Goal: Information Seeking & Learning: Learn about a topic

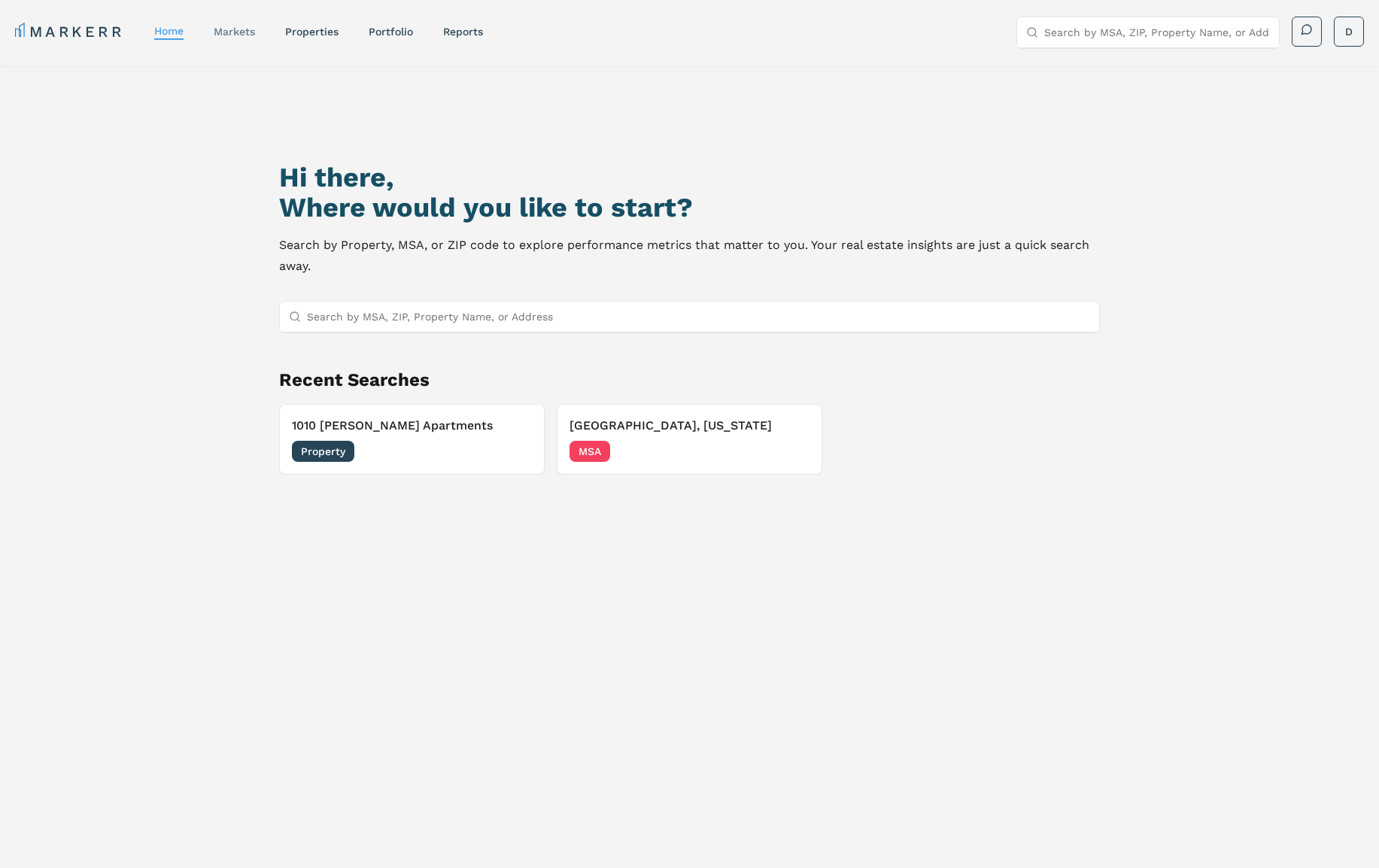
click at [240, 29] on link "markets" at bounding box center [235, 32] width 42 height 12
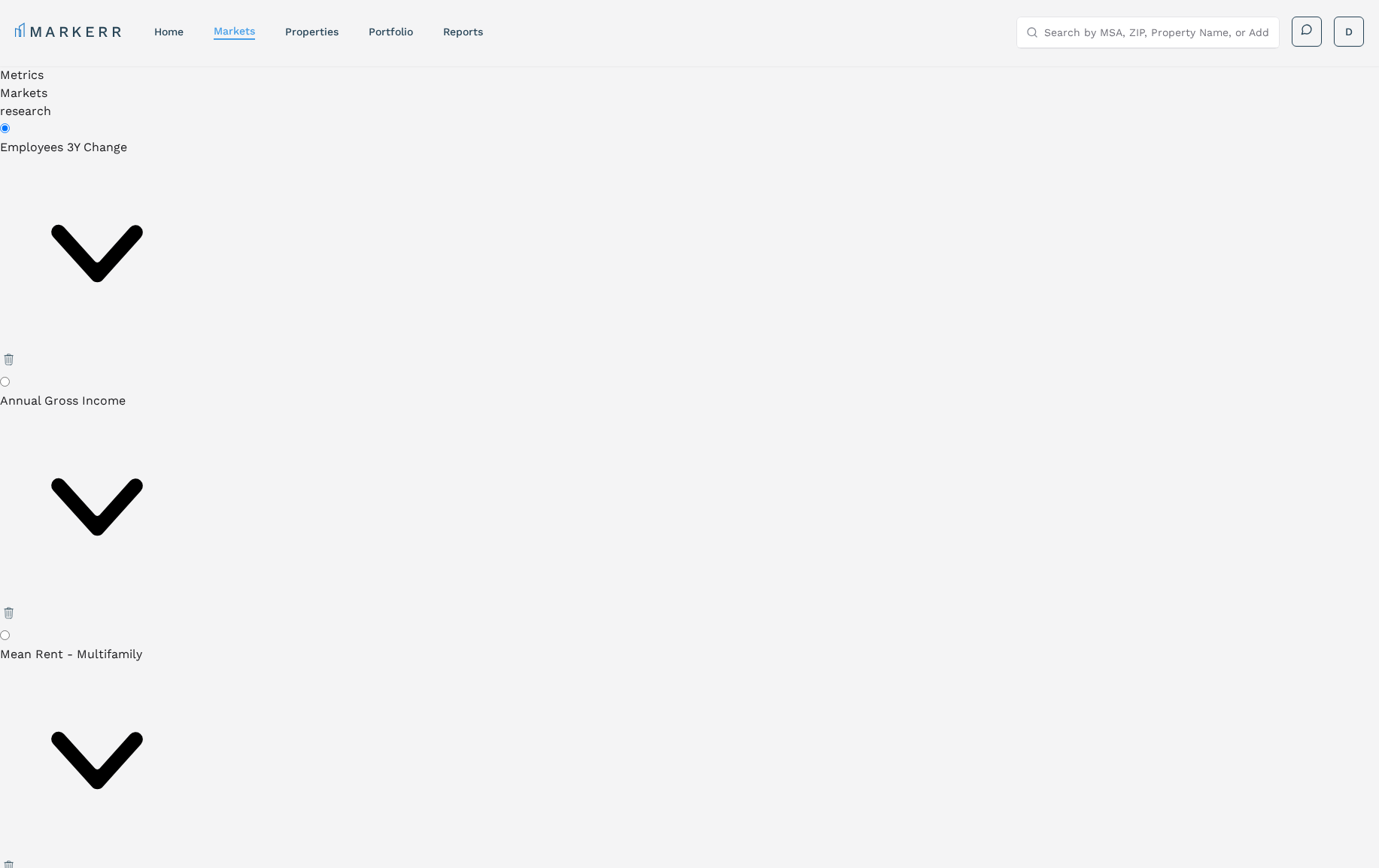
drag, startPoint x: 337, startPoint y: 127, endPoint x: 354, endPoint y: 97, distance: 34.5
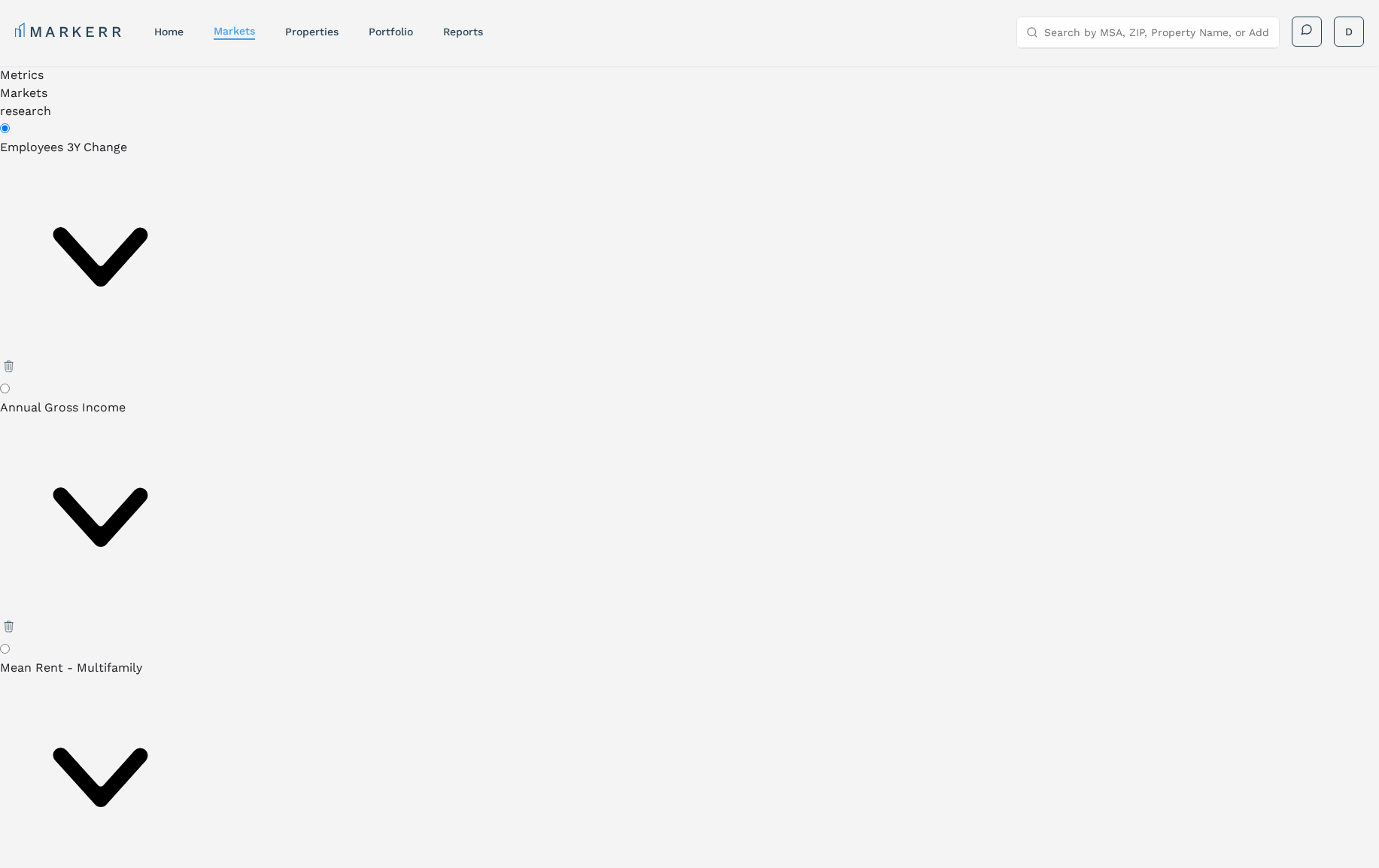
type input "Charlotte"
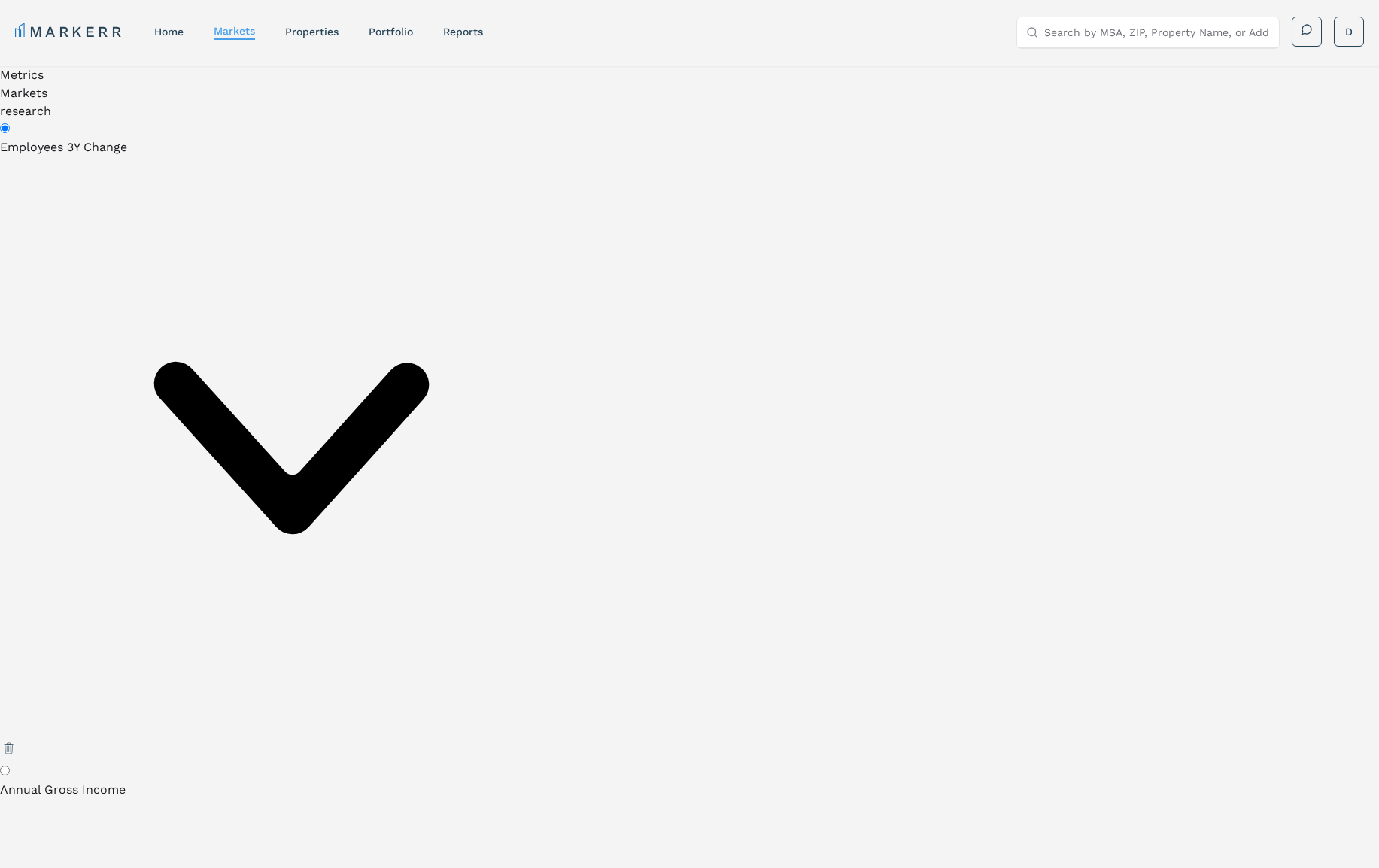
drag, startPoint x: 1079, startPoint y: 167, endPoint x: 1171, endPoint y: 190, distance: 94.8
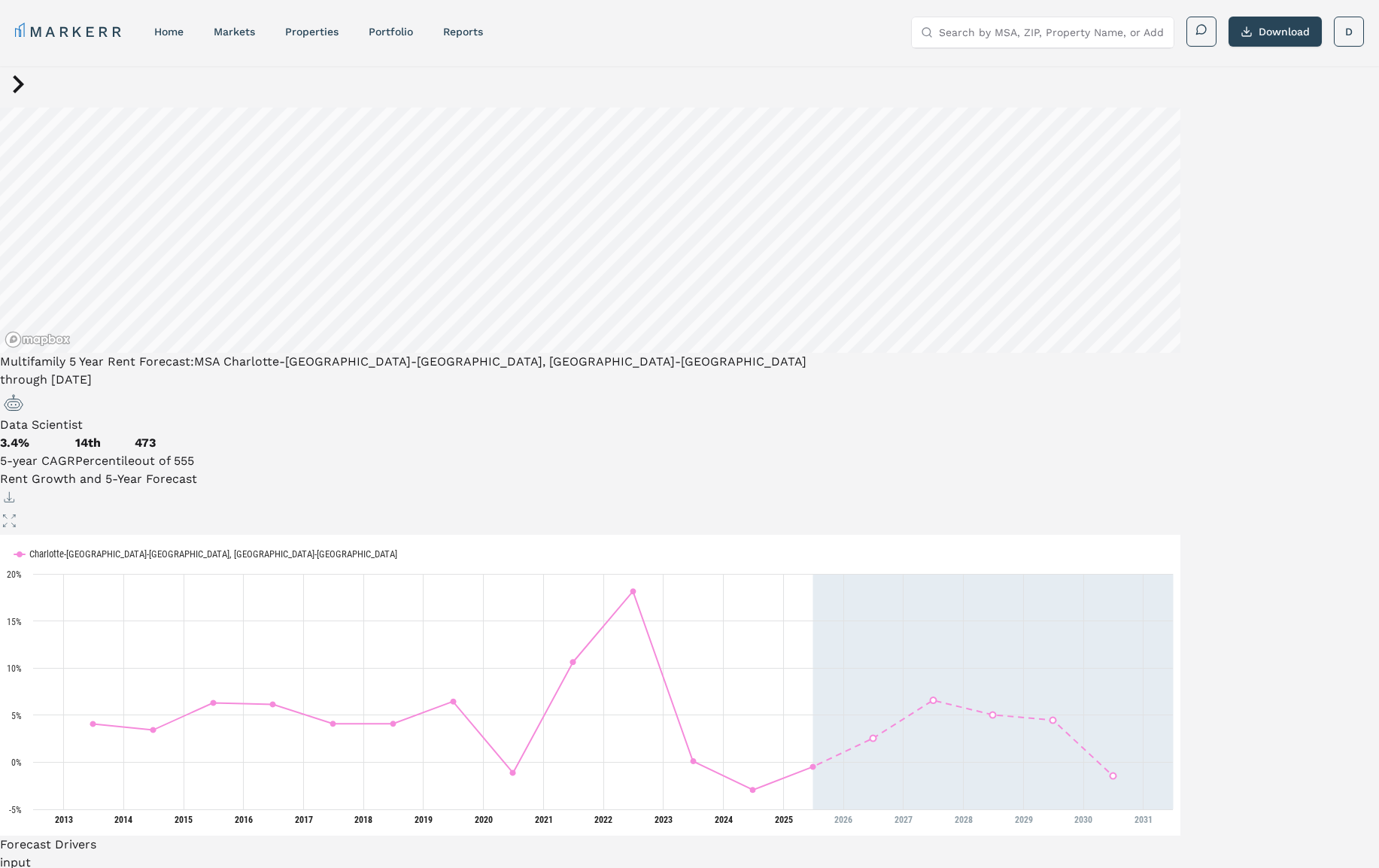
click at [83, 418] on span "Data Scientist" at bounding box center [41, 425] width 83 height 14
